Goal: Transaction & Acquisition: Download file/media

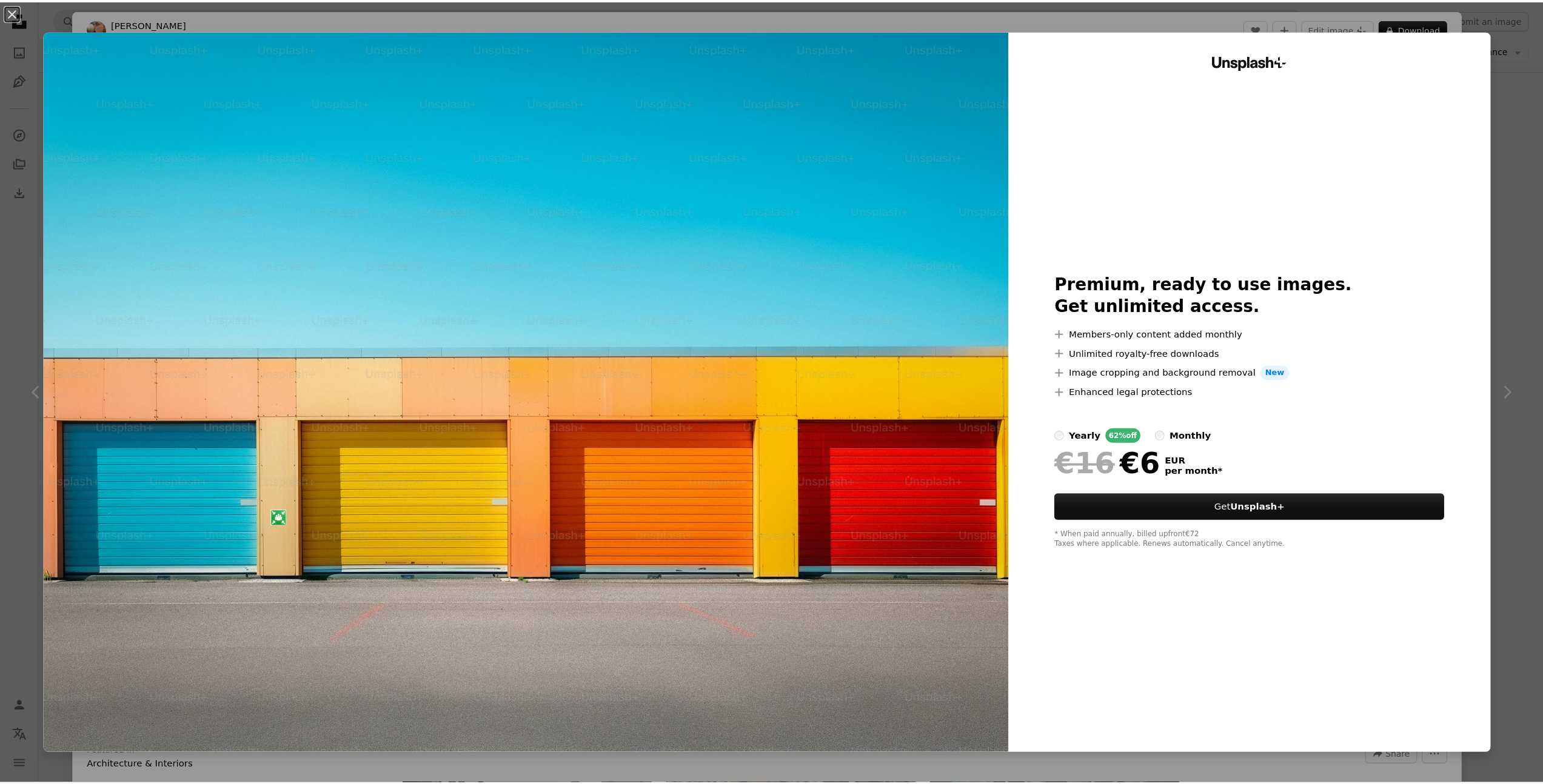
scroll to position [0, 328]
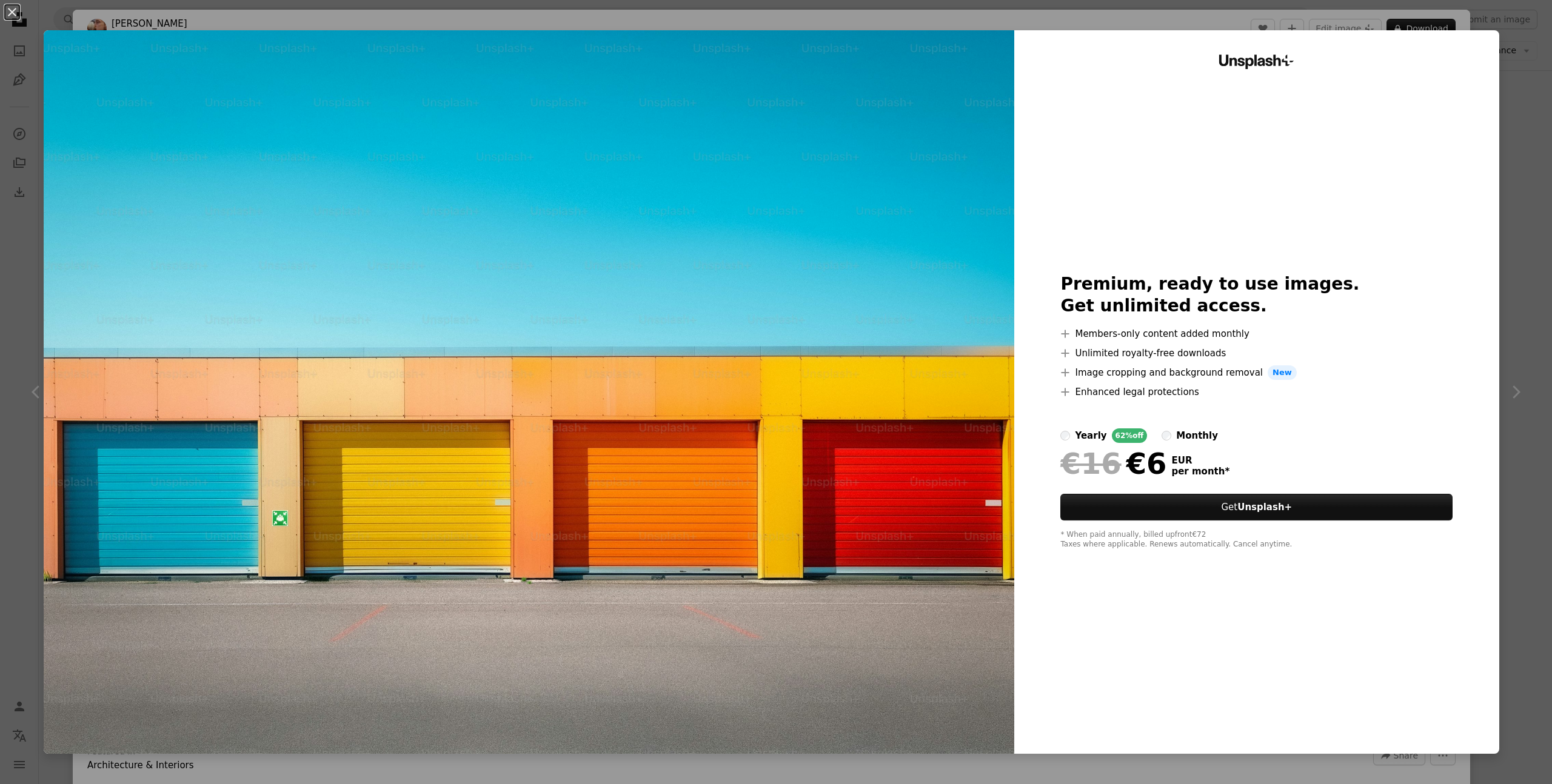
click at [1500, 145] on div "An X shape Unsplash+ Premium, ready to use images. Get unlimited access. A plus…" at bounding box center [776, 392] width 1552 height 784
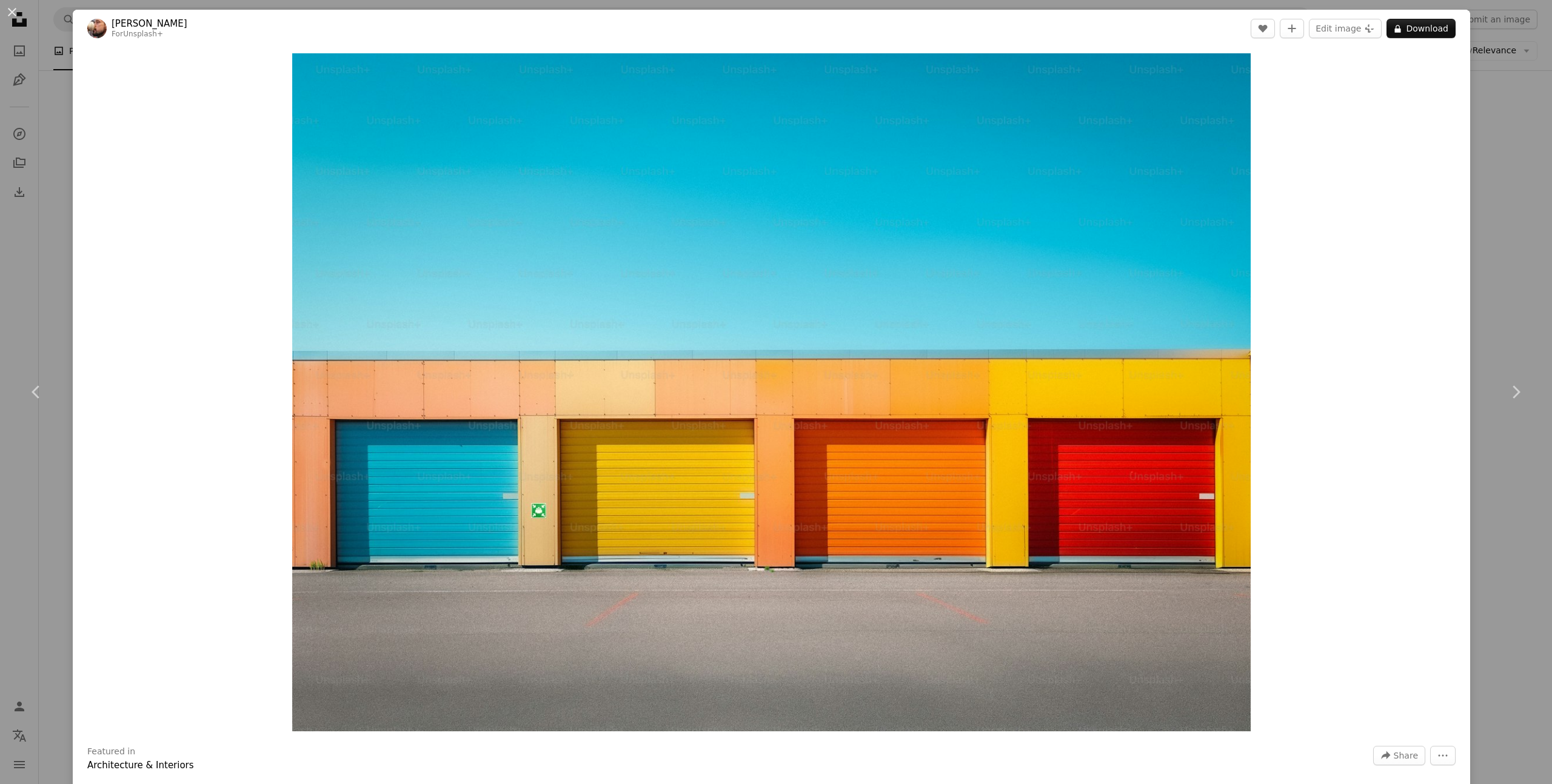
click at [1493, 127] on div "An X shape Chevron left Chevron right [PERSON_NAME] For Unsplash+ A heart A plu…" at bounding box center [776, 392] width 1552 height 784
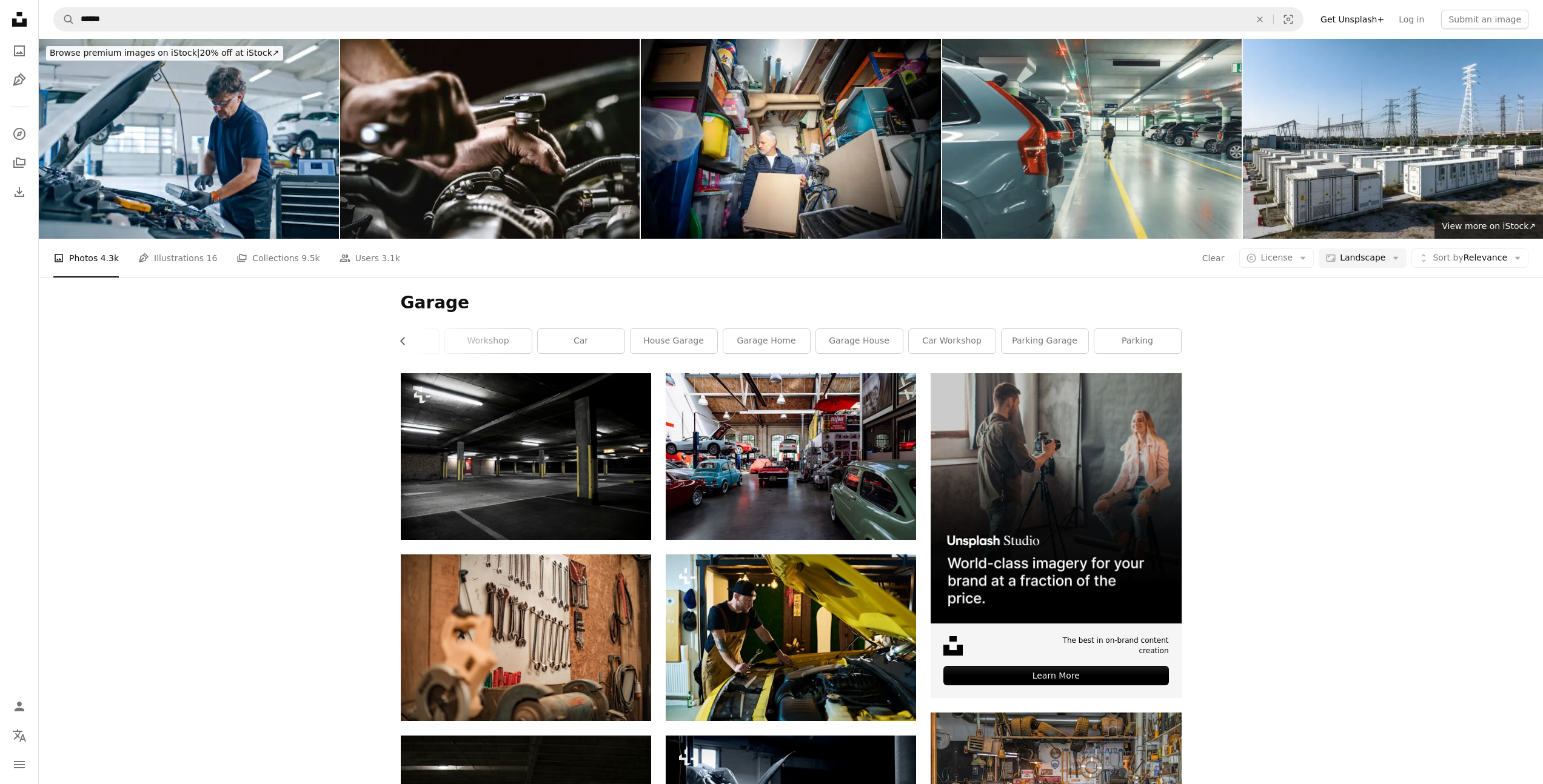
click at [1273, 247] on div "A photo Photos 4.3k Pen Tool Illustrations 16 A stack of folders Collections 9.…" at bounding box center [791, 258] width 1476 height 39
click at [1279, 257] on span "License" at bounding box center [1276, 257] width 32 height 10
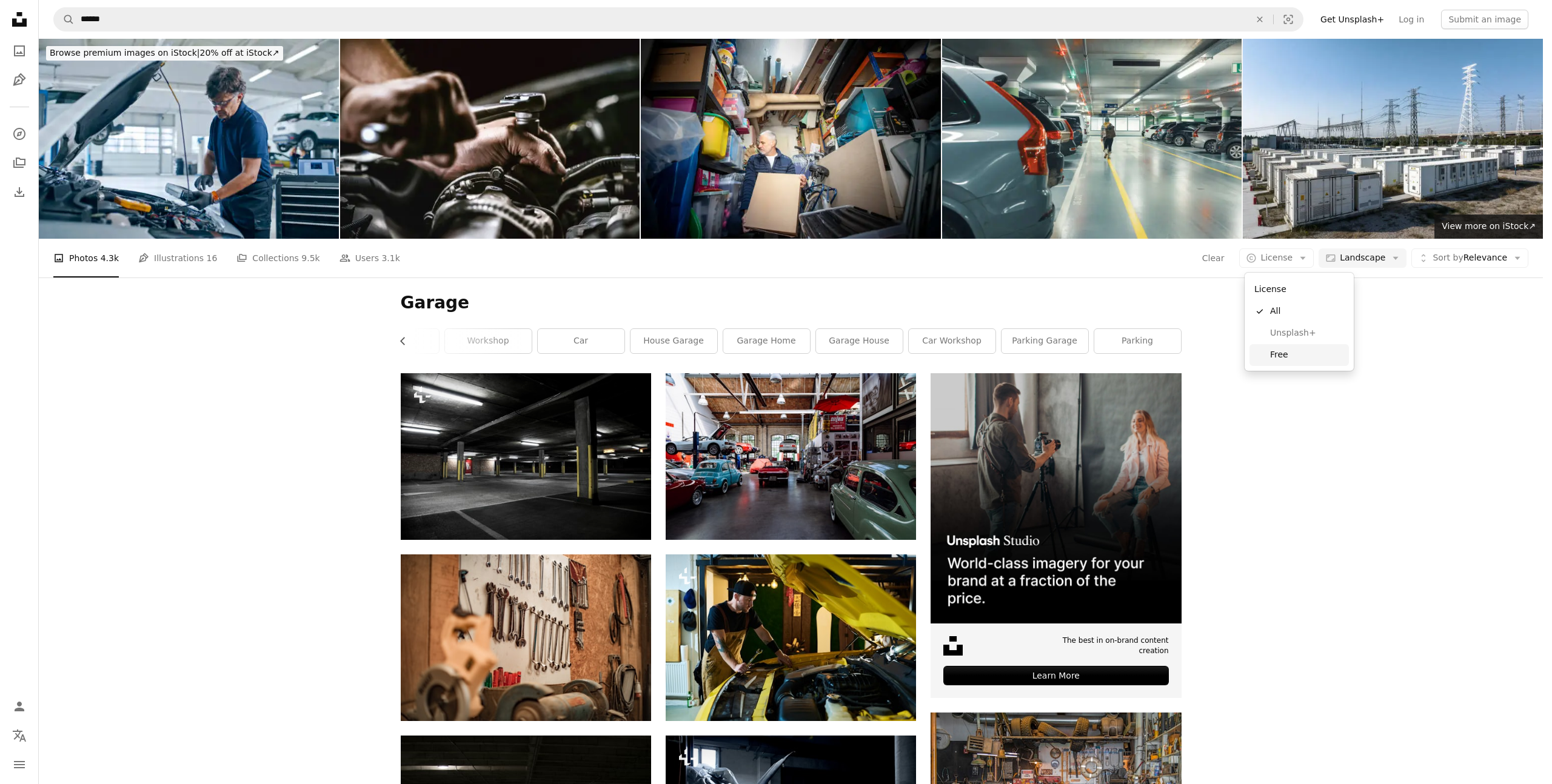
click at [1279, 353] on span "Free" at bounding box center [1307, 355] width 74 height 12
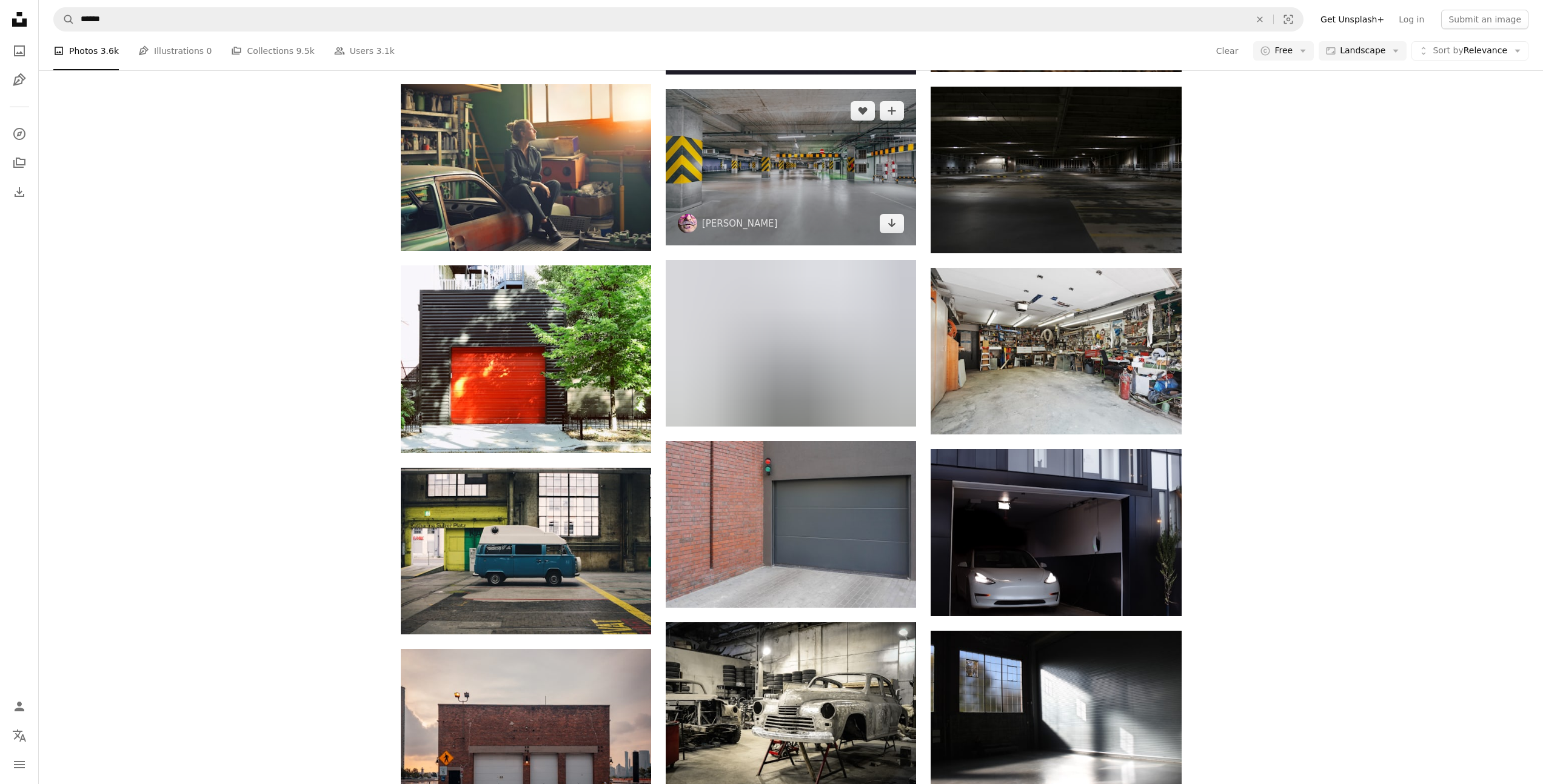
scroll to position [655, 0]
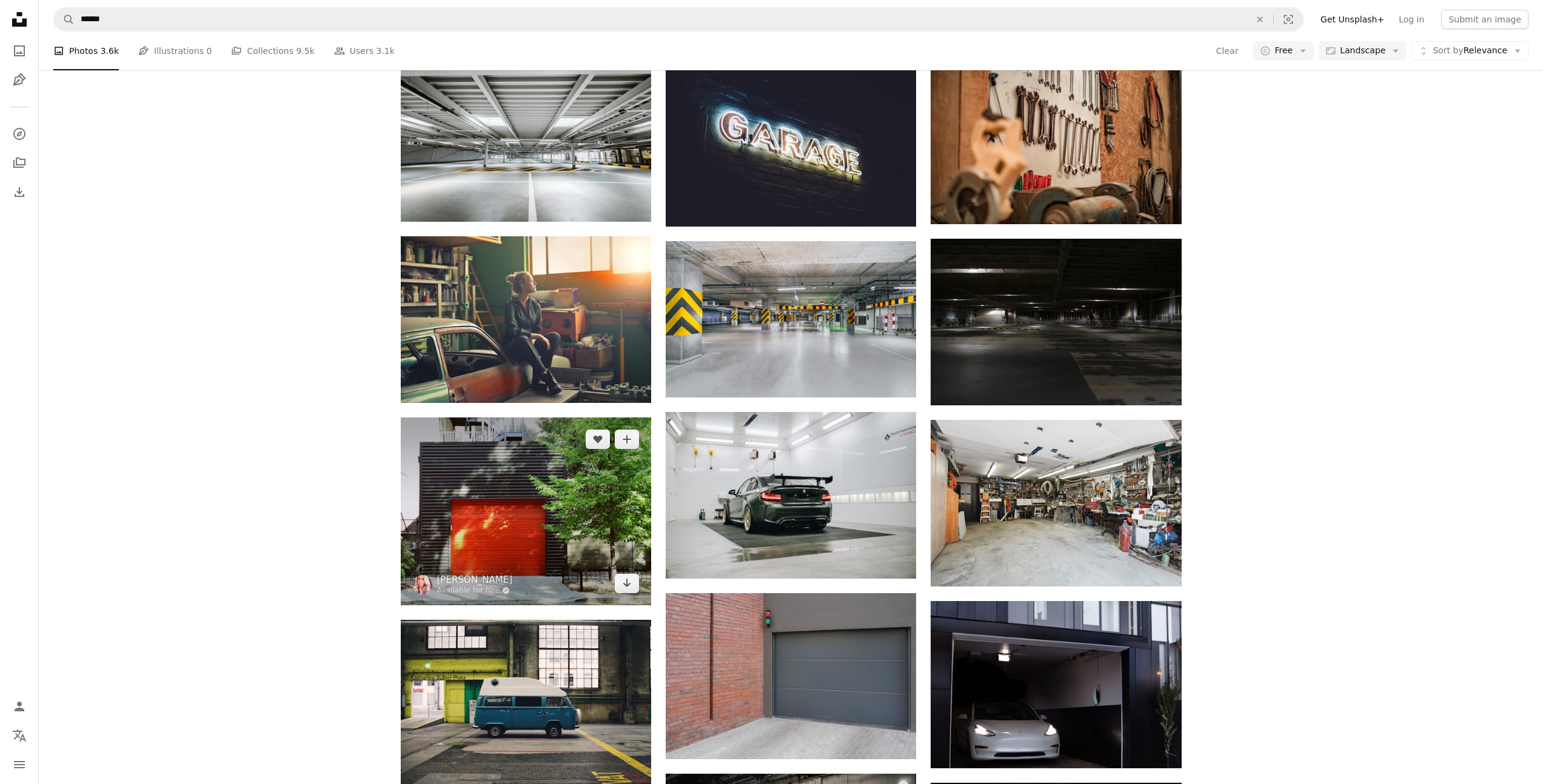
click at [555, 515] on img at bounding box center [526, 511] width 251 height 188
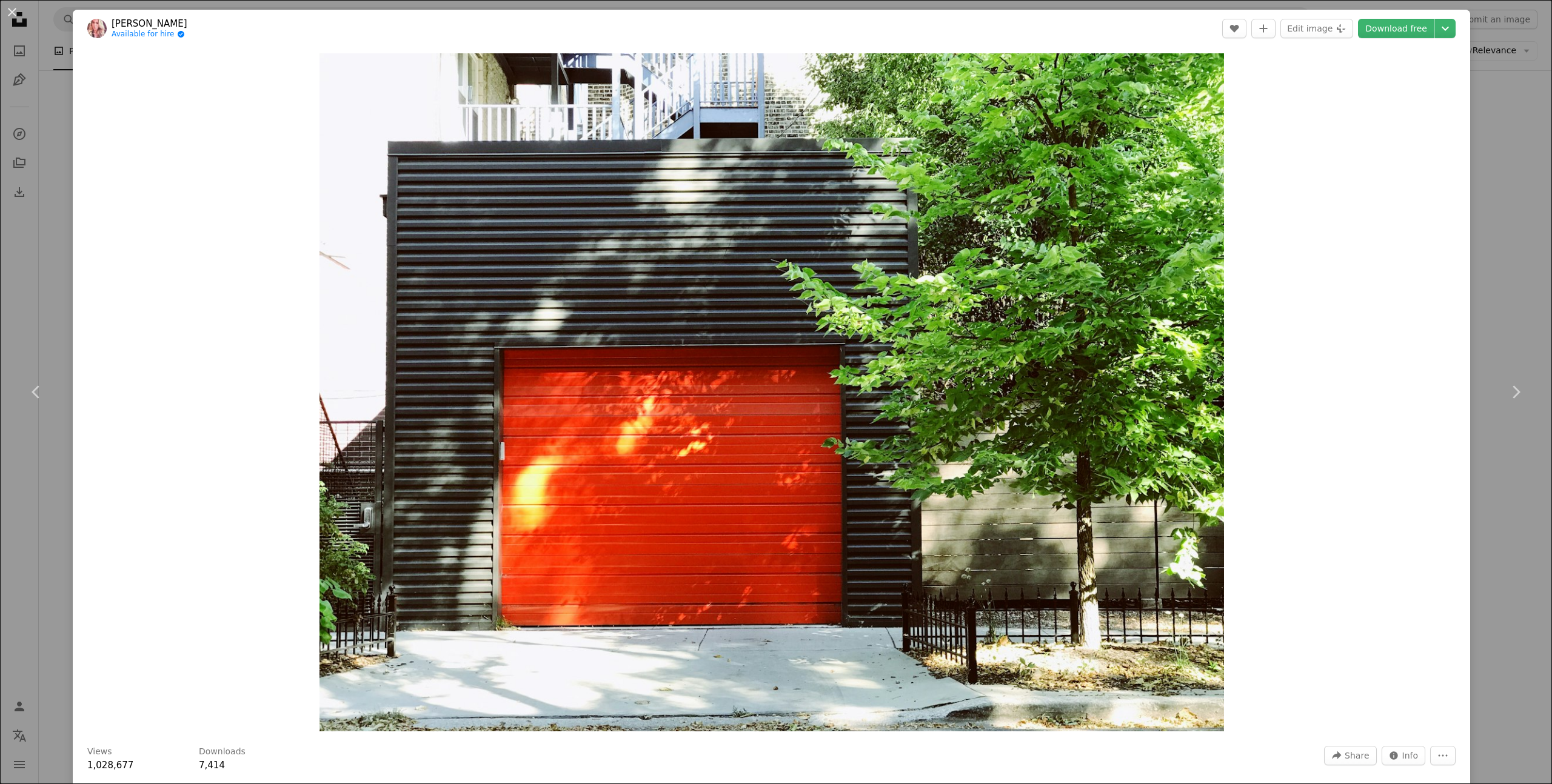
click at [1502, 127] on div "An X shape Chevron left Chevron right Brandi Alexandra Available for hire A che…" at bounding box center [776, 392] width 1552 height 784
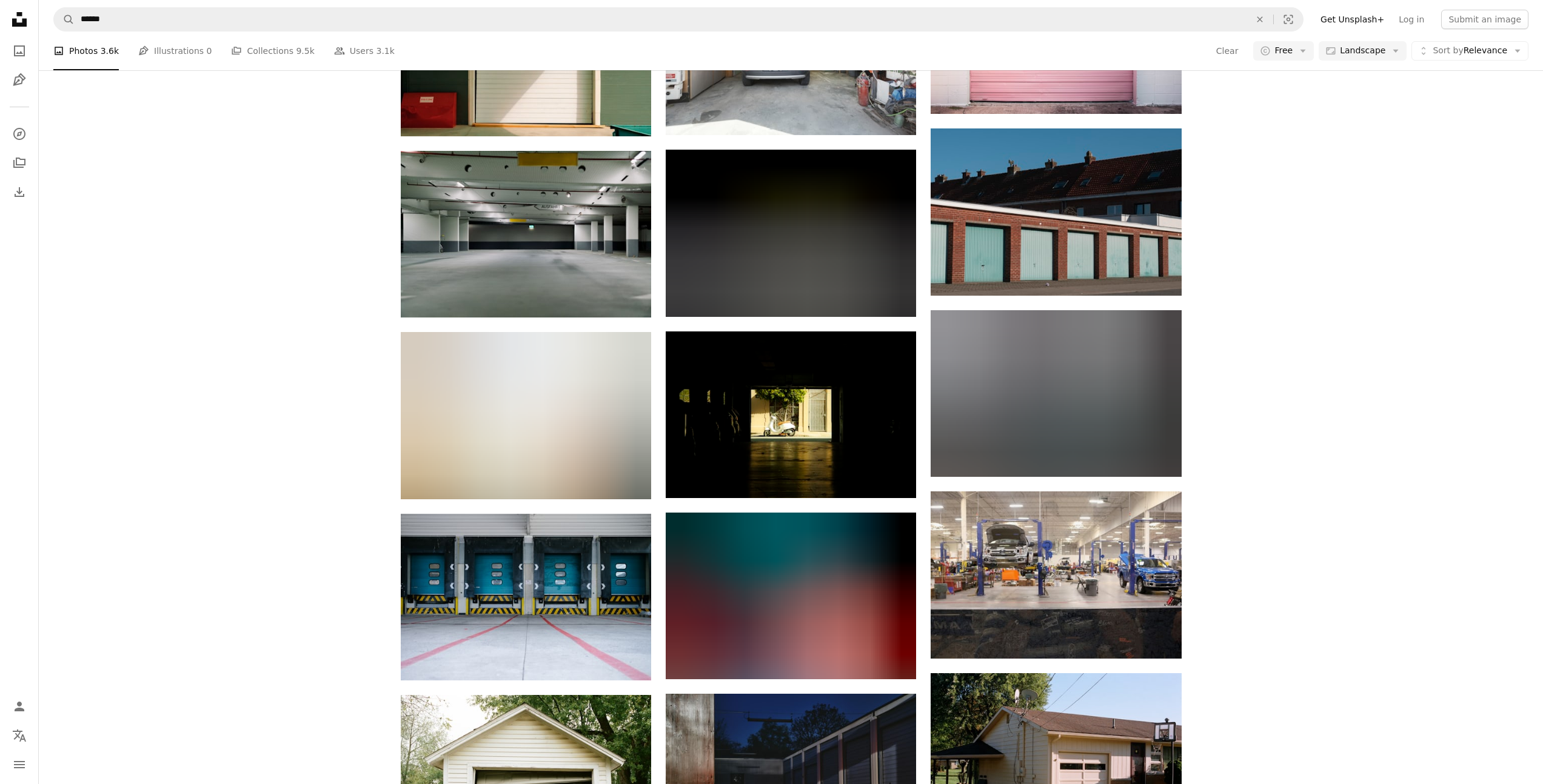
scroll to position [5976, 0]
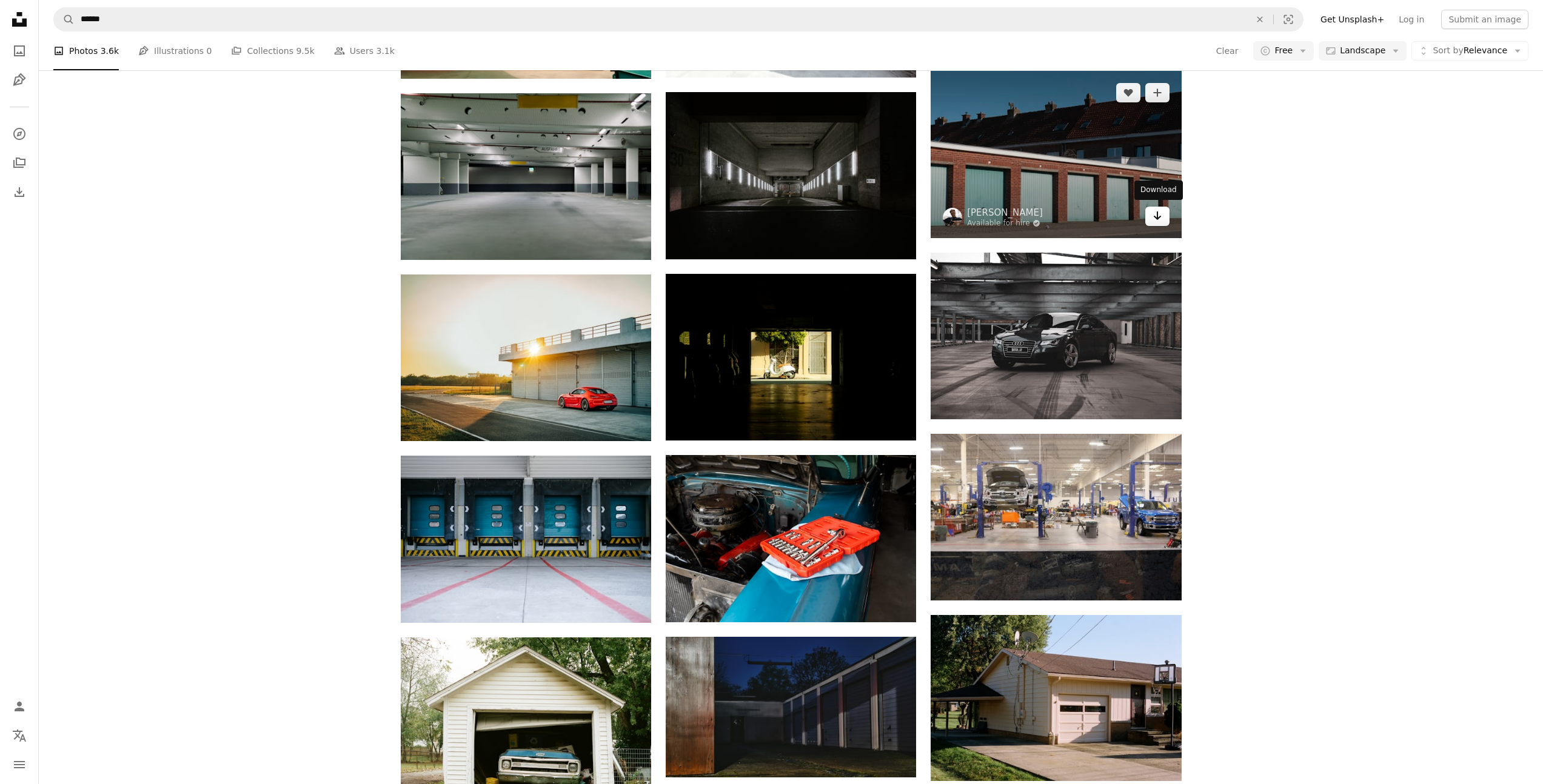
click at [1154, 208] on icon "Arrow pointing down" at bounding box center [1157, 215] width 10 height 15
